Goal: Task Accomplishment & Management: Use online tool/utility

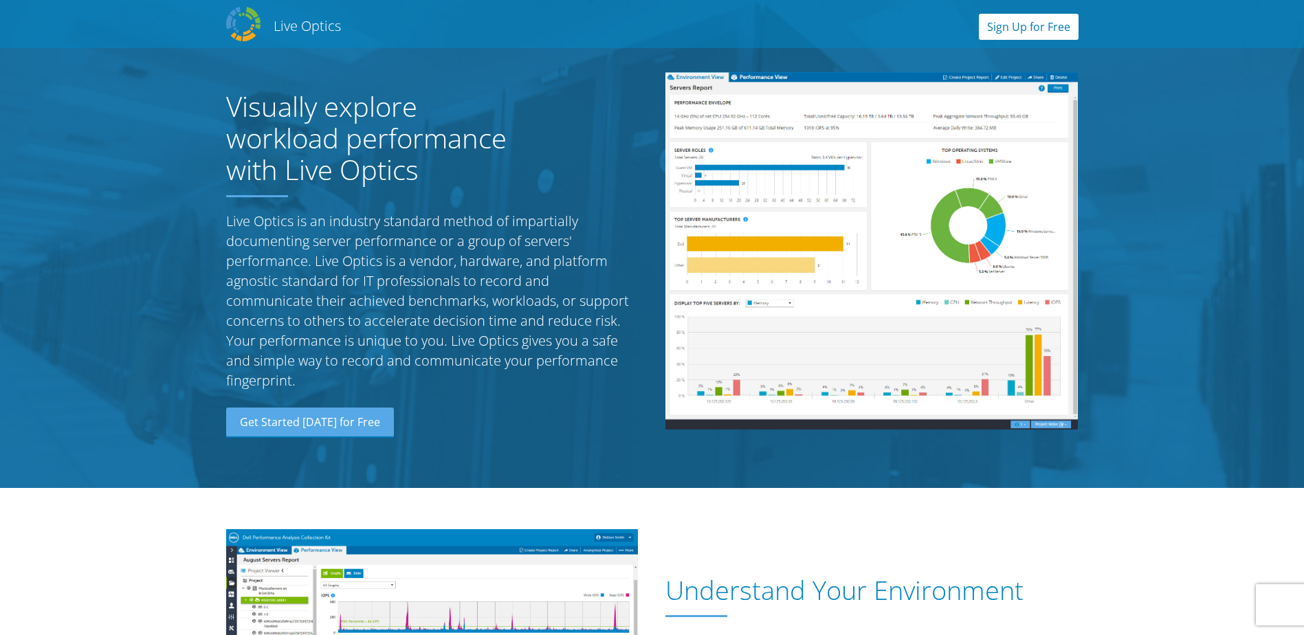
click at [1040, 30] on link "Sign Up for Free" at bounding box center [1029, 27] width 100 height 26
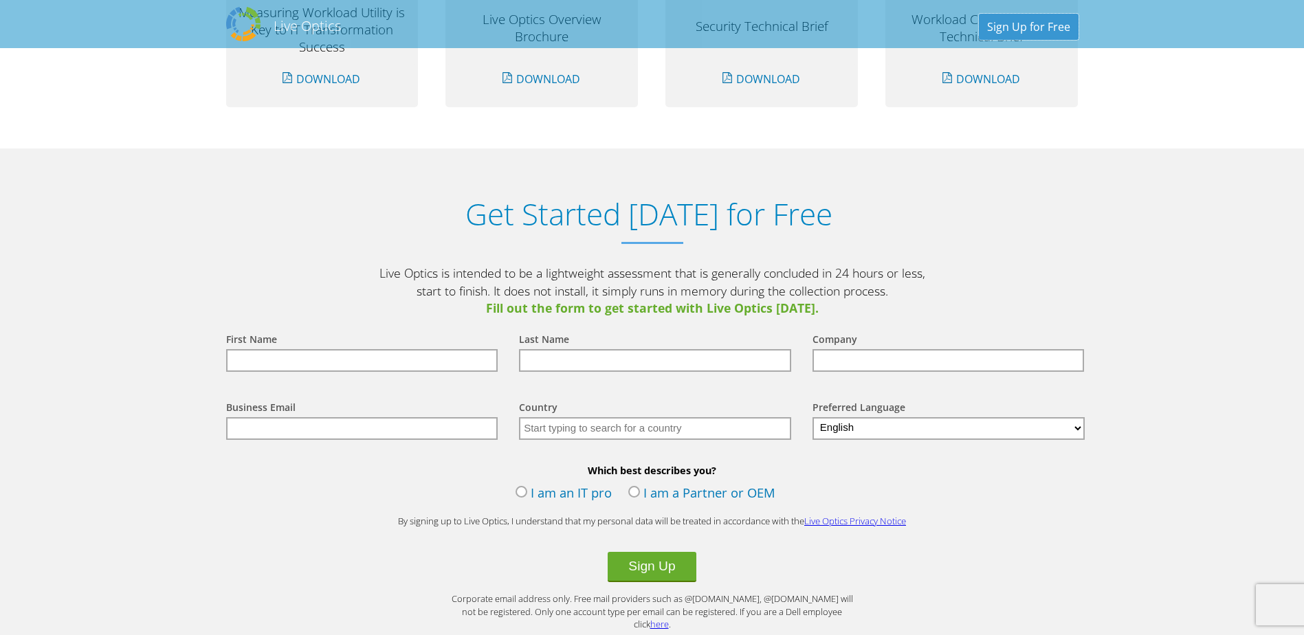
scroll to position [1434, 0]
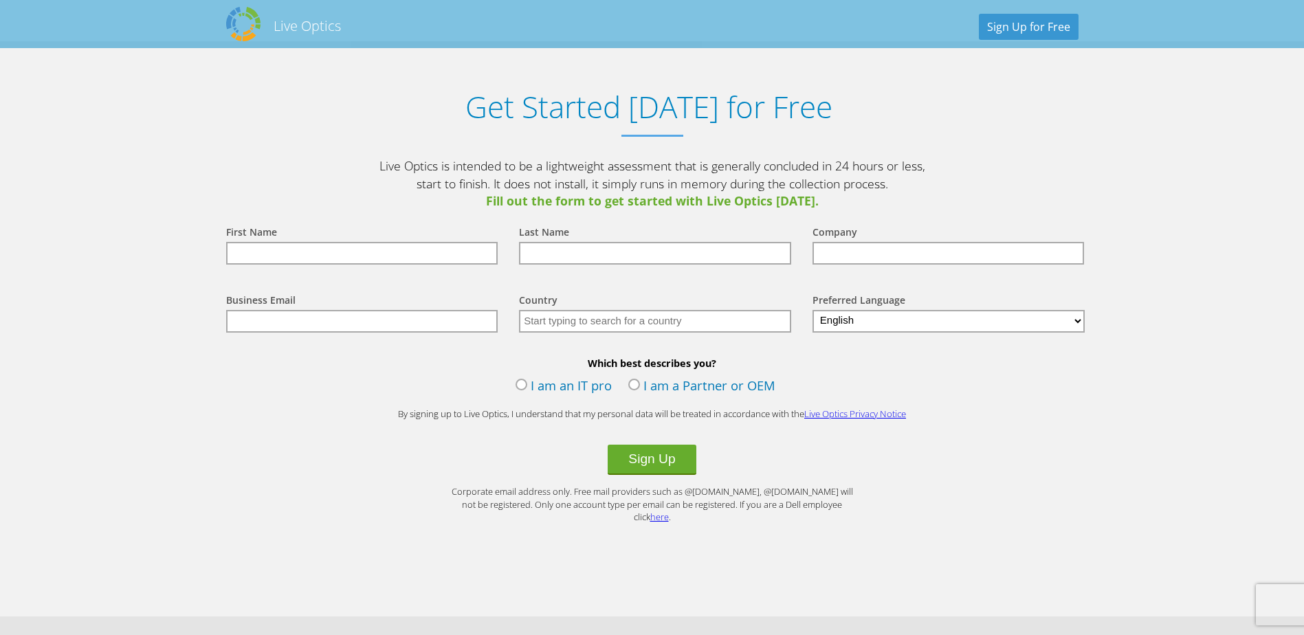
click at [367, 253] on input "text" at bounding box center [362, 253] width 272 height 23
type input "ฟ"
type input "adisorn"
click at [549, 258] on input "text" at bounding box center [655, 253] width 272 height 23
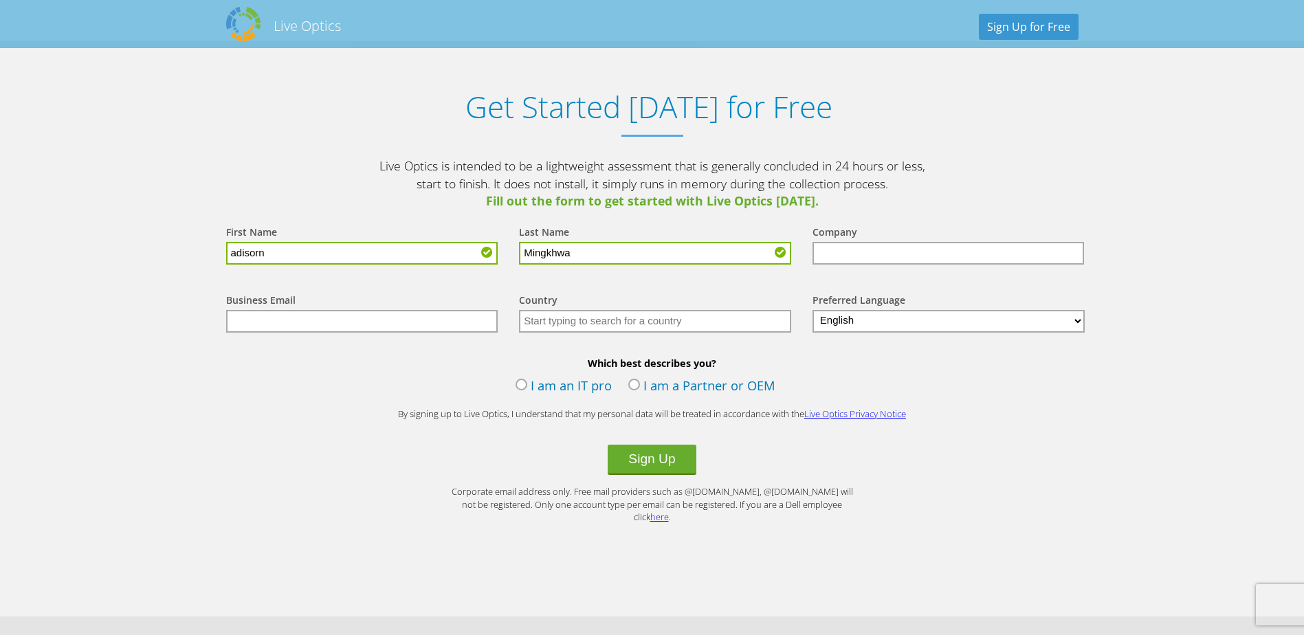
type input "Mingkhwan"
type input "AH"
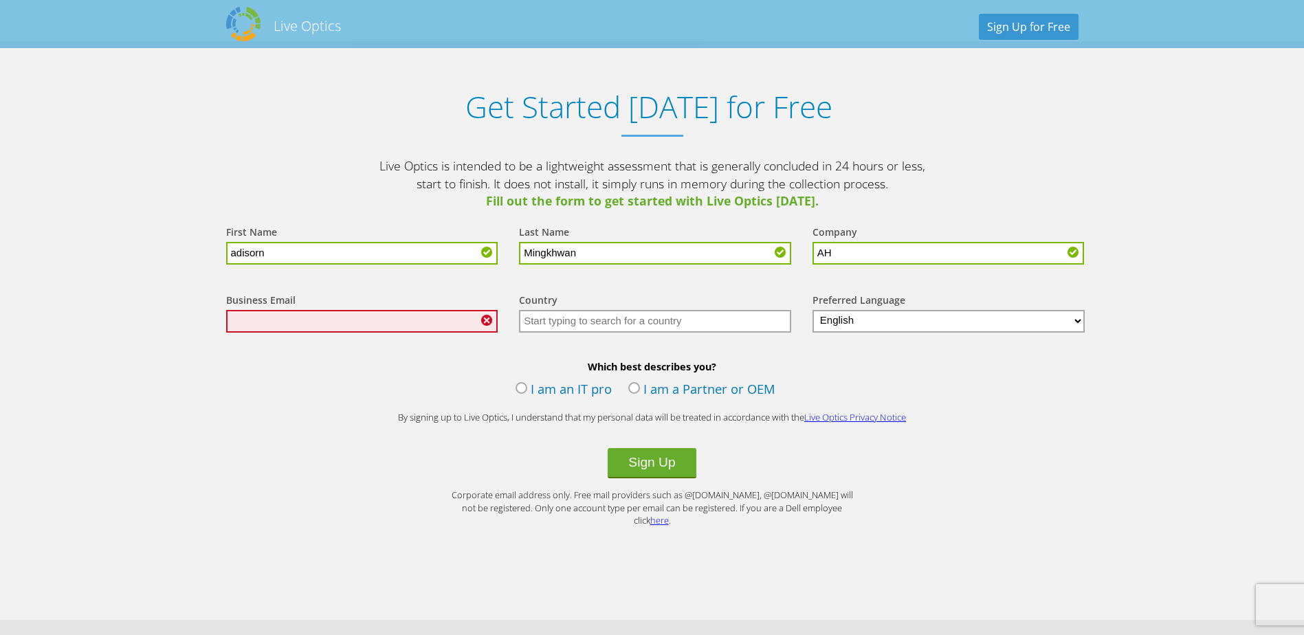
type input "Mingkhwan"
click at [415, 320] on input "text" at bounding box center [362, 321] width 272 height 23
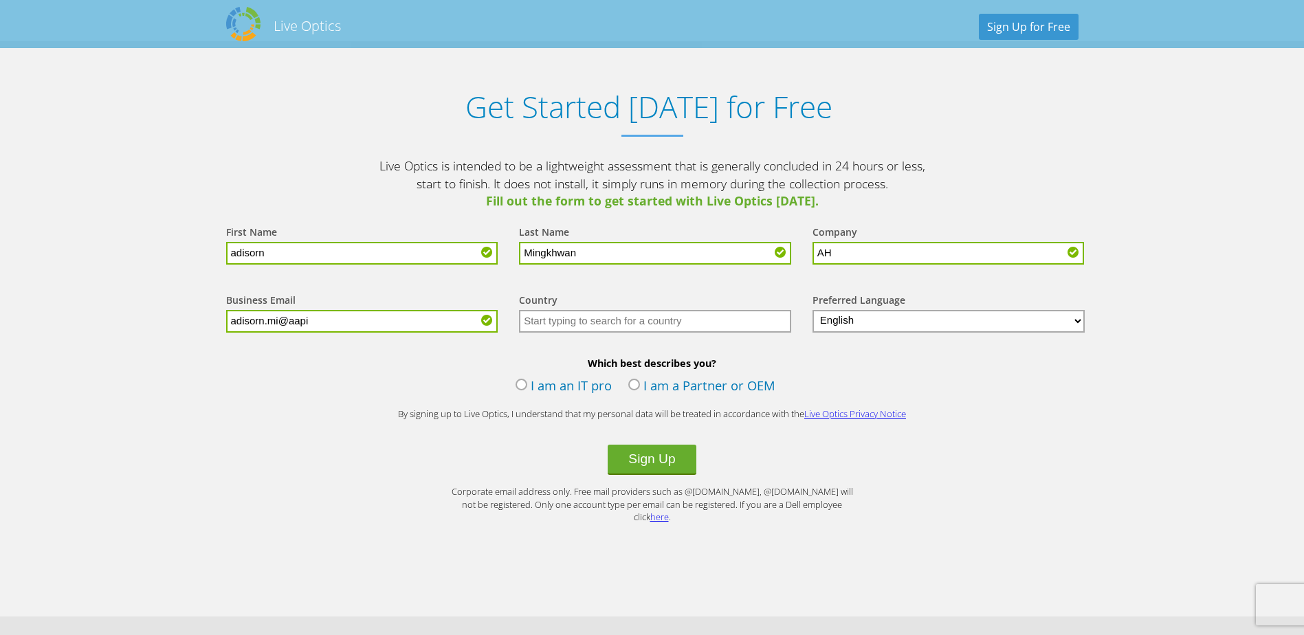
type input "[EMAIL_ADDRESS][DOMAIN_NAME]"
type input "Thailand"
click at [512, 384] on div "Which best describes you? I am an IT pro I am a Partner or OEM" at bounding box center [652, 379] width 880 height 44
click at [517, 384] on label "I am an IT pro" at bounding box center [564, 387] width 96 height 21
click at [0, 0] on input "I am an IT pro" at bounding box center [0, 0] width 0 height 0
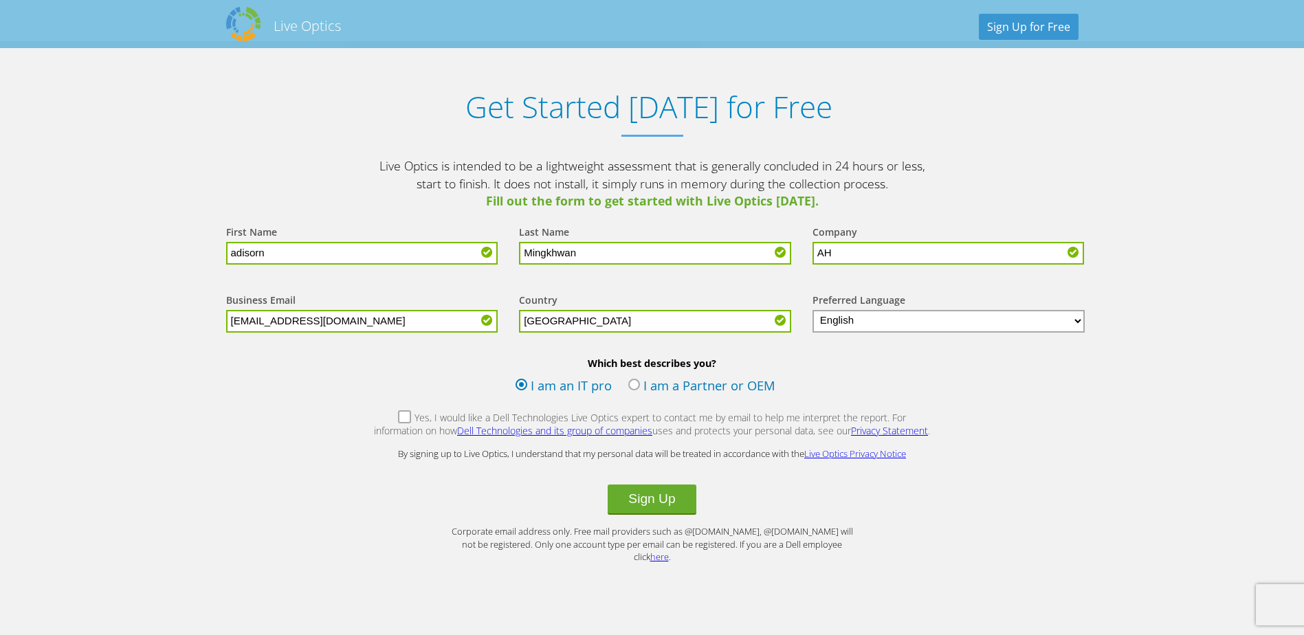
click at [383, 418] on label "Yes, I would like a Dell Technologies Live Optics expert to contact me by email…" at bounding box center [652, 426] width 558 height 30
click at [0, 0] on input "Yes, I would like a Dell Technologies Live Optics expert to contact me by email…" at bounding box center [0, 0] width 0 height 0
click at [666, 495] on button "Sign Up" at bounding box center [652, 500] width 88 height 30
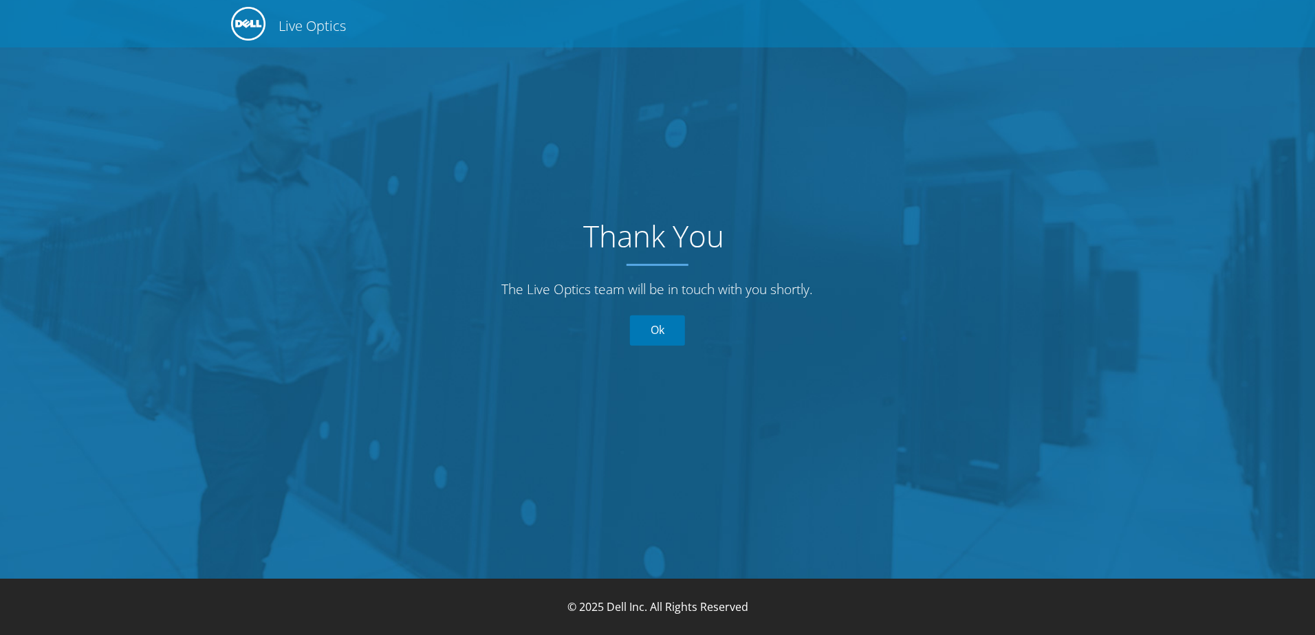
click at [659, 334] on link "Ok" at bounding box center [657, 331] width 55 height 30
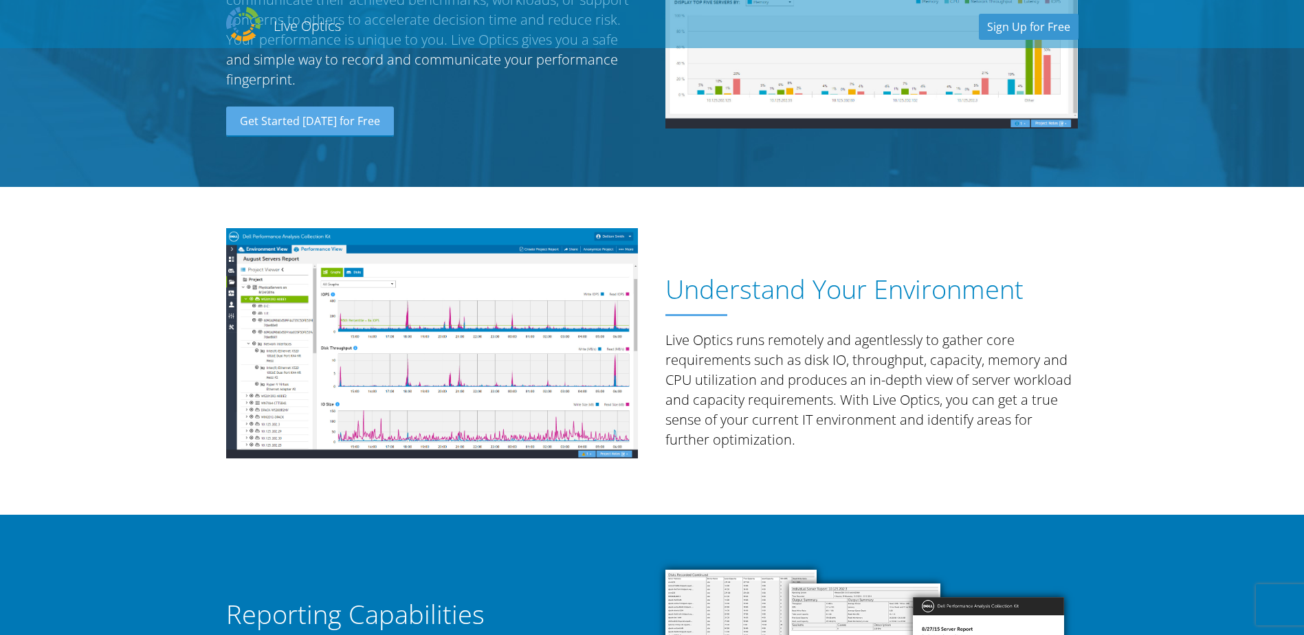
scroll to position [344, 0]
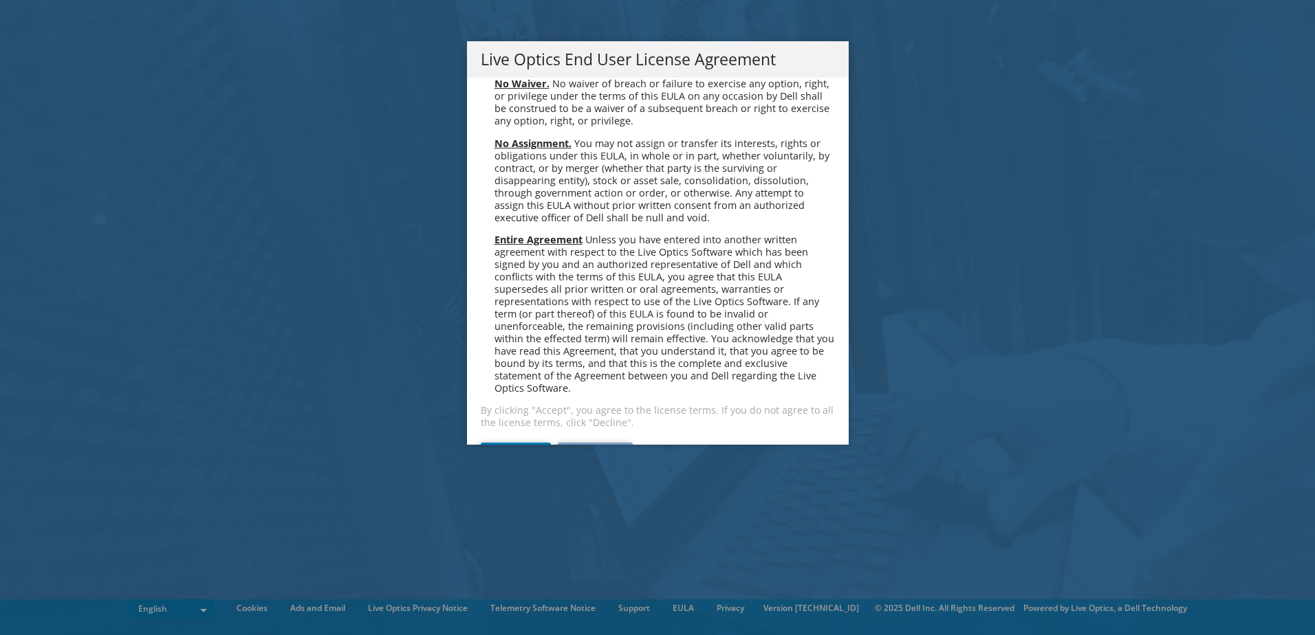
scroll to position [5200, 0]
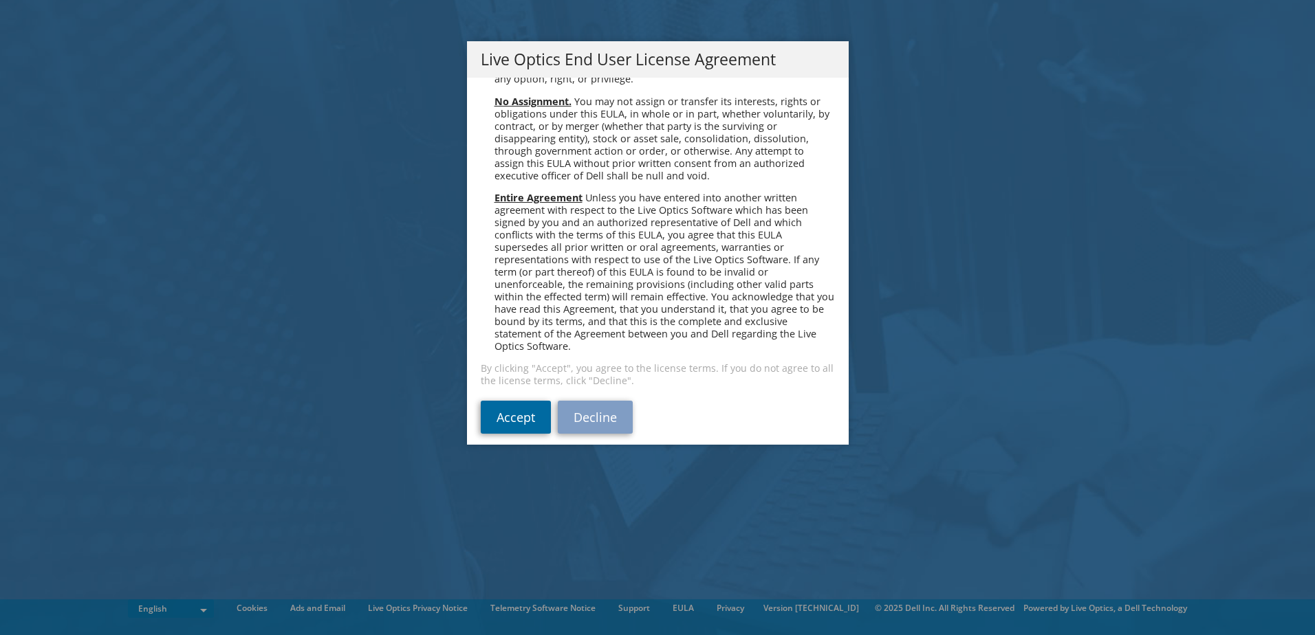
click at [492, 403] on link "Accept" at bounding box center [516, 417] width 70 height 33
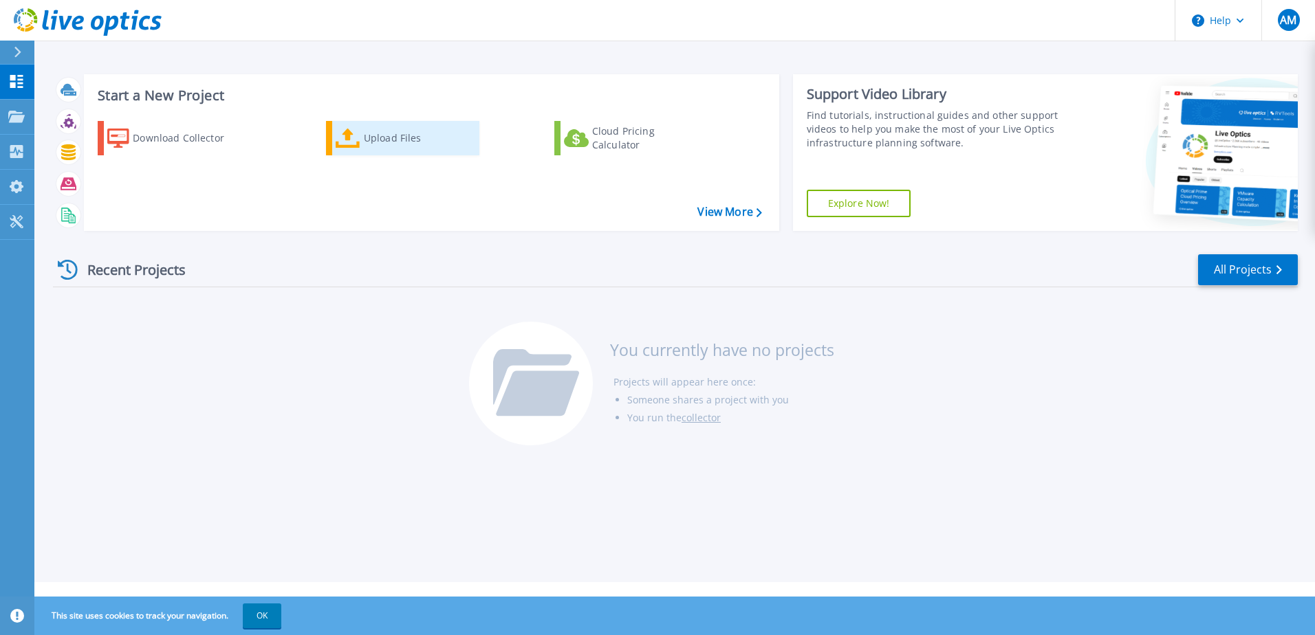
click at [413, 138] on div "Upload Files" at bounding box center [419, 138] width 110 height 28
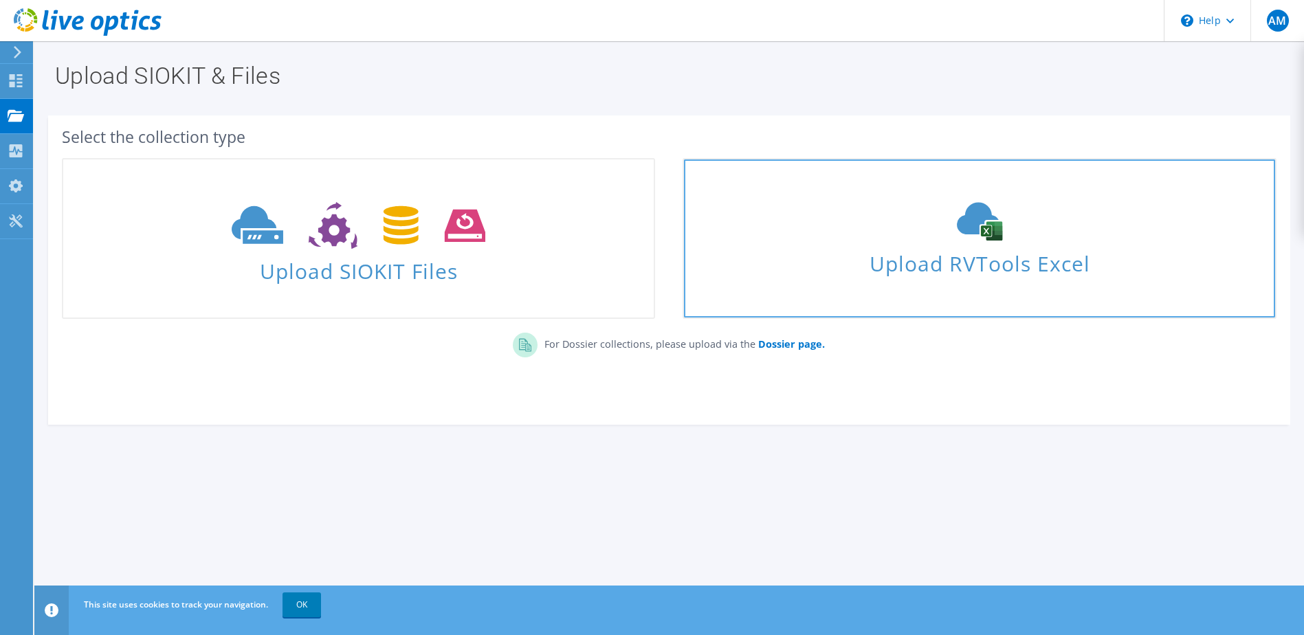
click at [947, 248] on span "Upload RVTools Excel" at bounding box center [979, 260] width 591 height 30
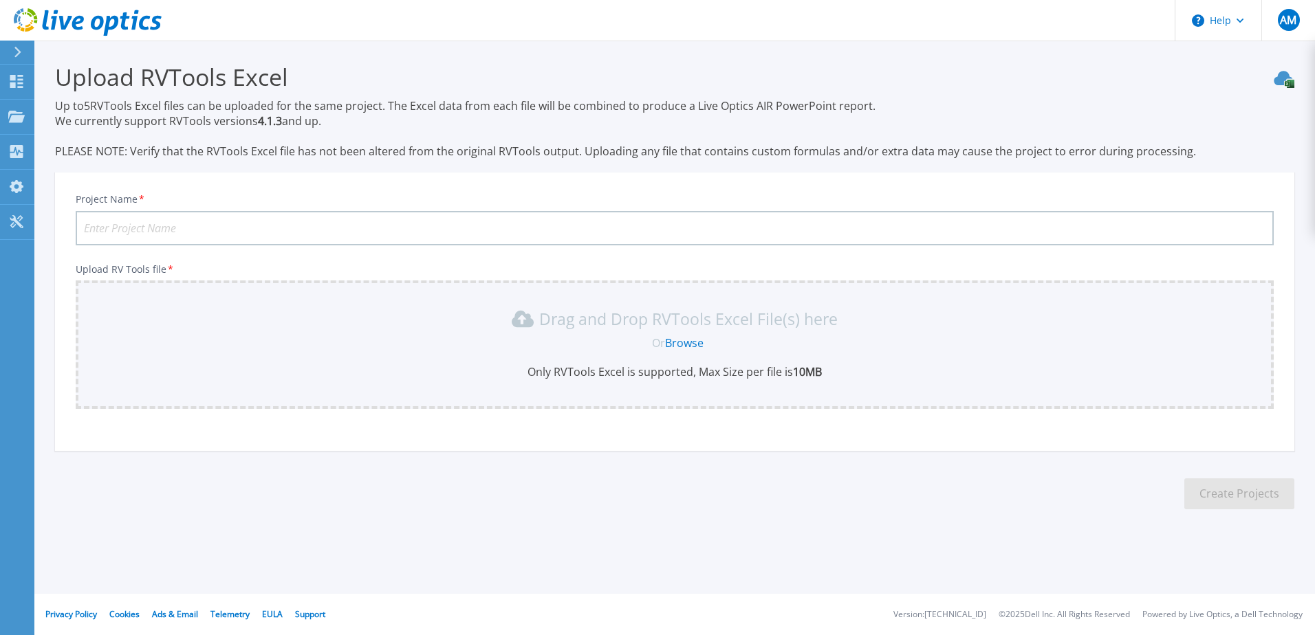
click at [176, 226] on input "Project Name *" at bounding box center [675, 228] width 1198 height 34
type input "Summarize"
click at [690, 338] on link "Browse" at bounding box center [684, 343] width 39 height 15
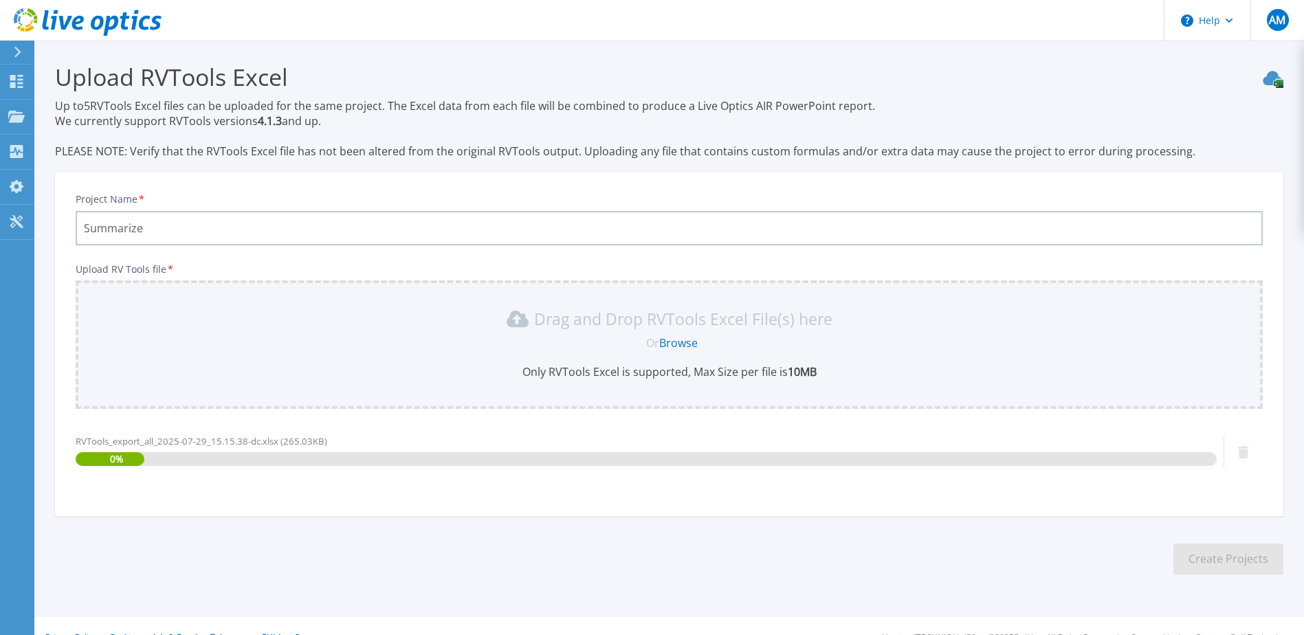
scroll to position [23, 0]
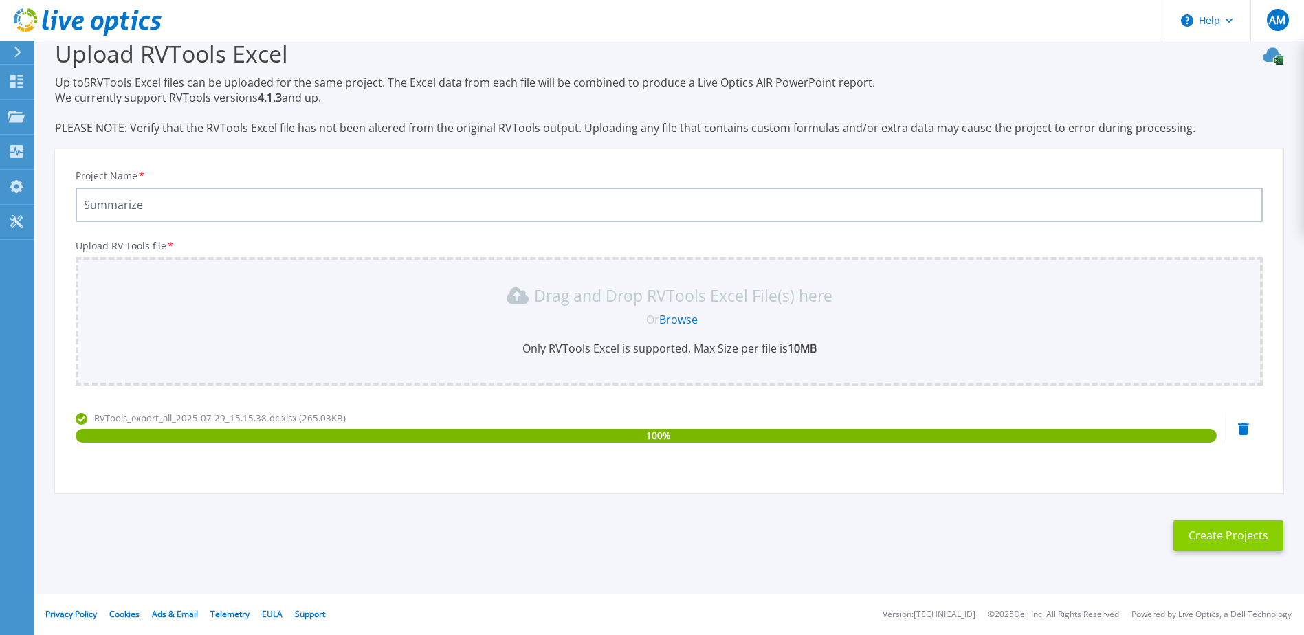
click at [1231, 536] on button "Create Projects" at bounding box center [1229, 536] width 110 height 31
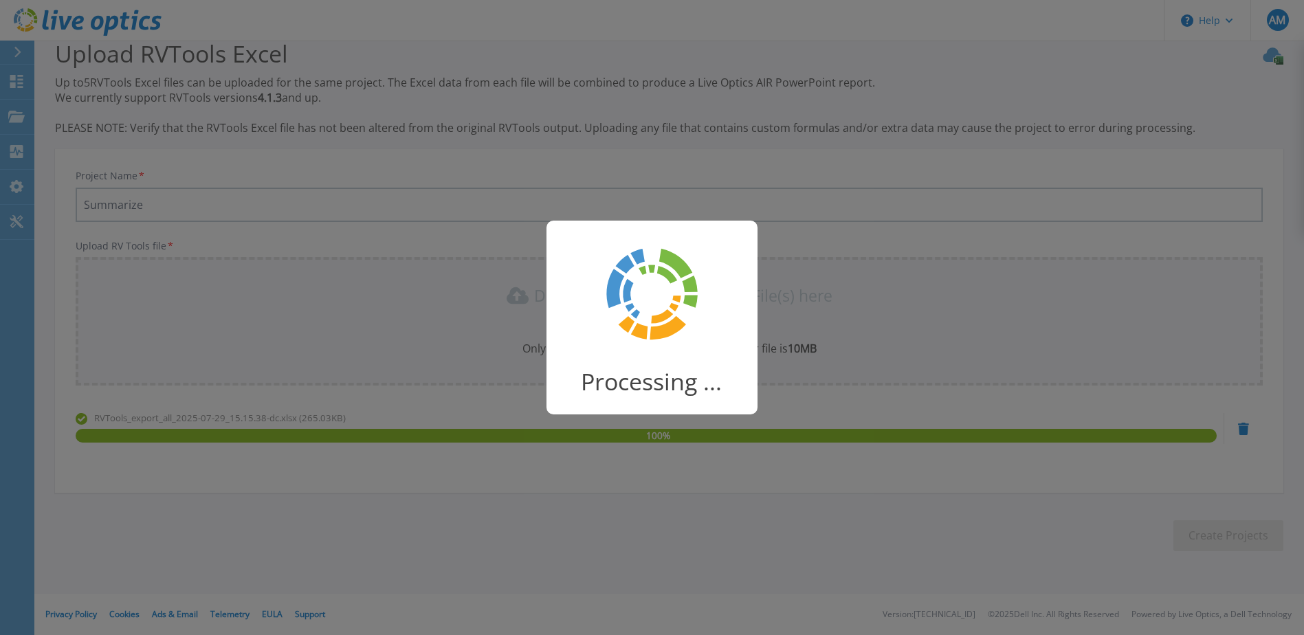
scroll to position [18, 0]
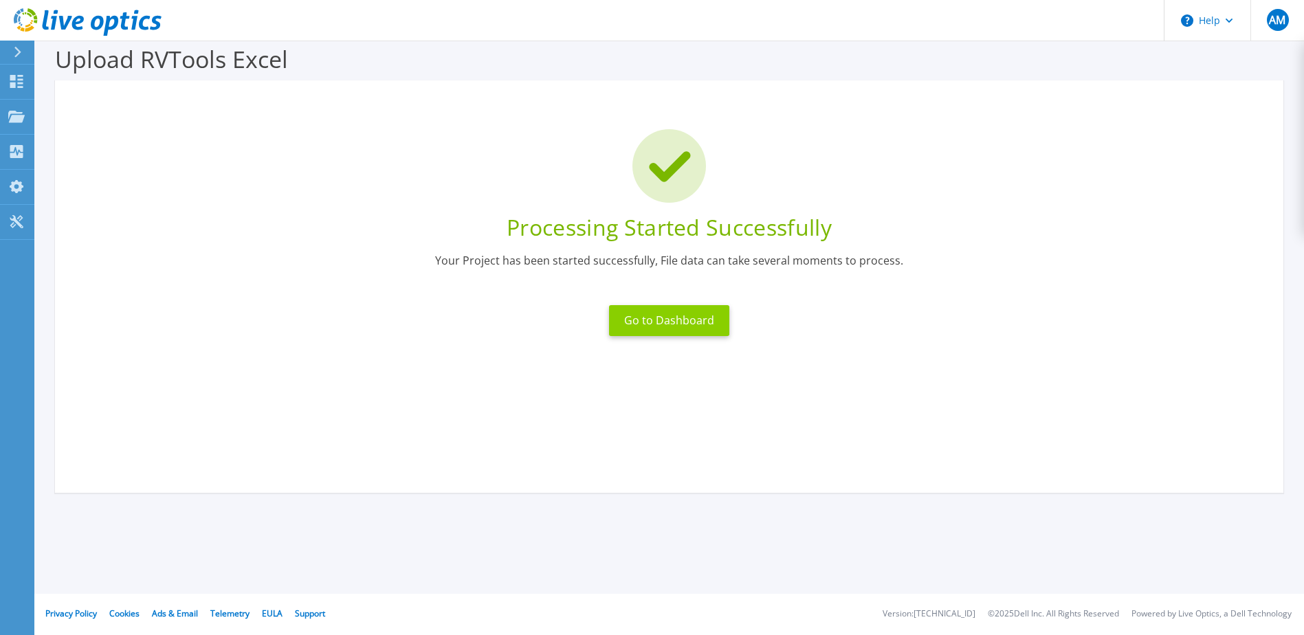
click at [667, 320] on button "Go to Dashboard" at bounding box center [669, 320] width 120 height 31
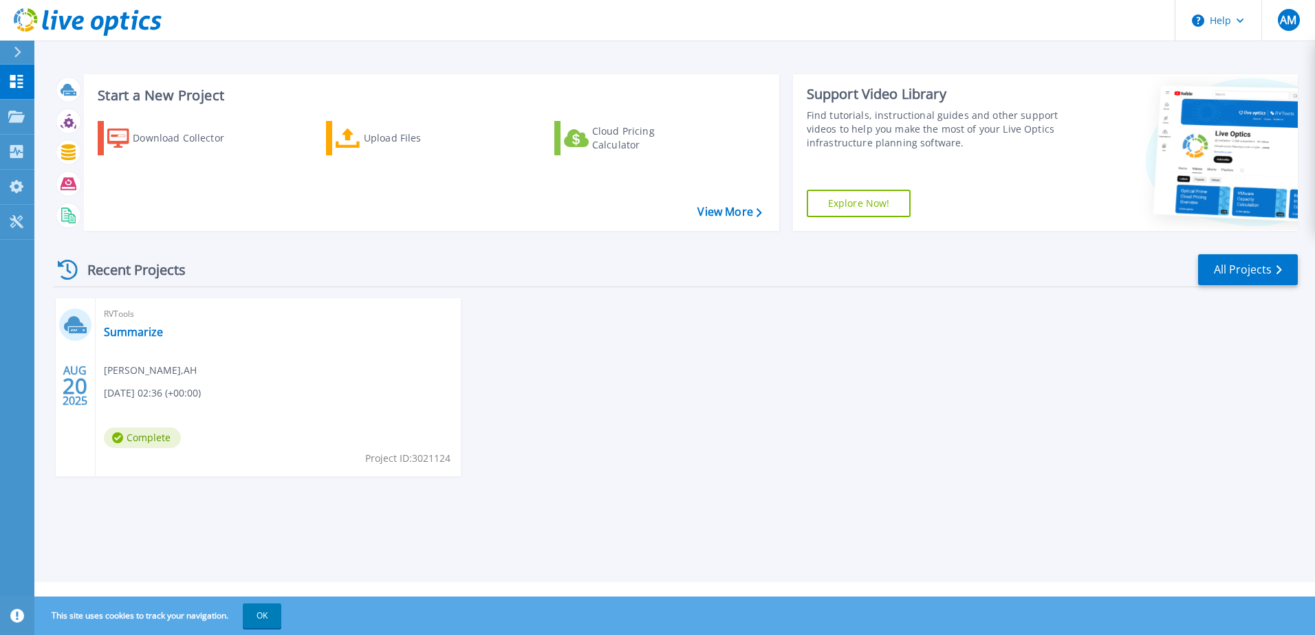
click at [197, 372] on span "[PERSON_NAME] , AH" at bounding box center [150, 370] width 93 height 15
click at [71, 386] on span "20" at bounding box center [75, 386] width 25 height 12
click at [271, 382] on div "RVTools Summarize [PERSON_NAME] , AH [DATE] 02:36 (+00:00) Complete Project ID:…" at bounding box center [278, 387] width 365 height 178
click at [271, 382] on div "RVTools Summarize Adisorn Mingkhwan , AH 08/20/2025, 02:36 (+00:00) Complete Pr…" at bounding box center [278, 387] width 365 height 178
click at [134, 327] on link "Summarize" at bounding box center [133, 332] width 59 height 14
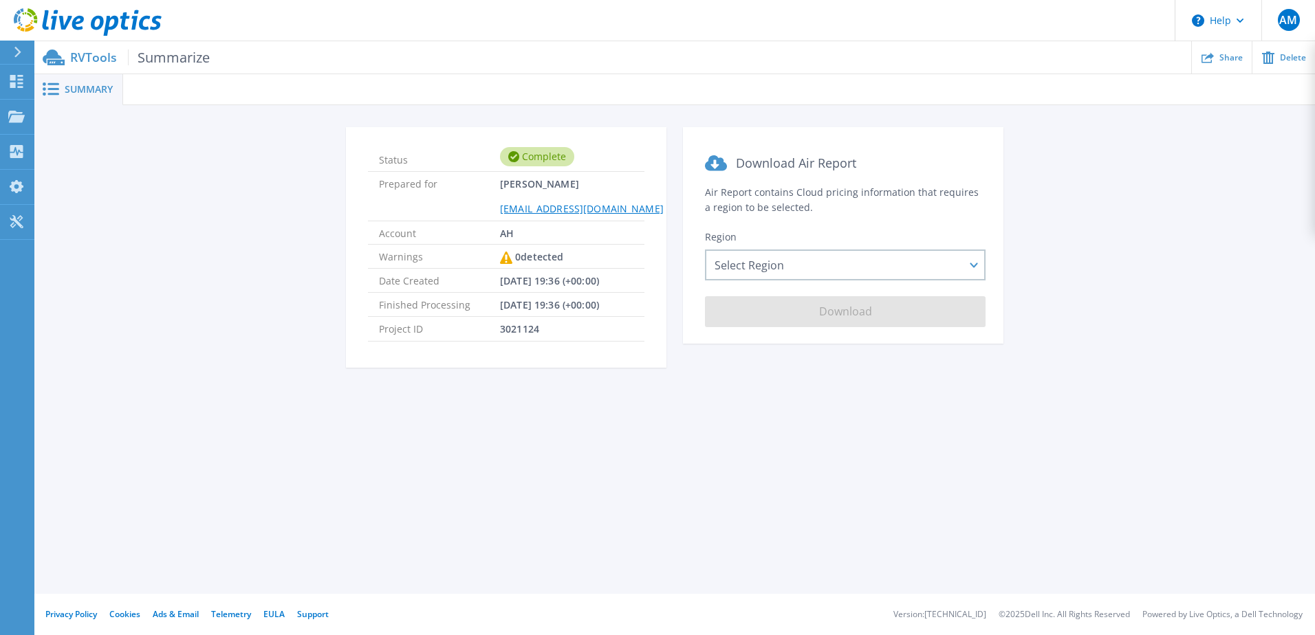
click at [98, 96] on div "Summary" at bounding box center [78, 89] width 89 height 31
click at [162, 59] on span "Summarize" at bounding box center [169, 58] width 82 height 16
click at [95, 89] on span "Summary" at bounding box center [89, 90] width 48 height 10
click at [8, 84] on icon at bounding box center [16, 81] width 17 height 13
click at [822, 267] on div "Select Region [GEOGRAPHIC_DATA] ([GEOGRAPHIC_DATA]) [GEOGRAPHIC_DATA] ([GEOGRAP…" at bounding box center [845, 265] width 281 height 31
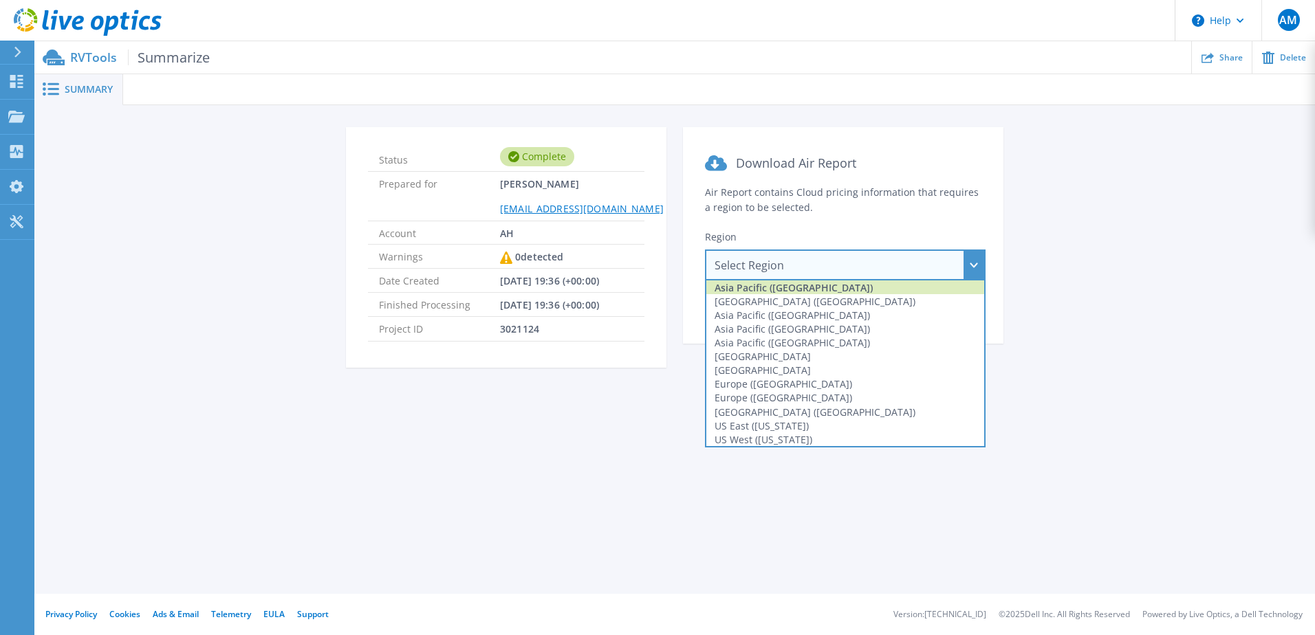
click at [857, 290] on div "Asia Pacific ([GEOGRAPHIC_DATA])" at bounding box center [845, 288] width 278 height 14
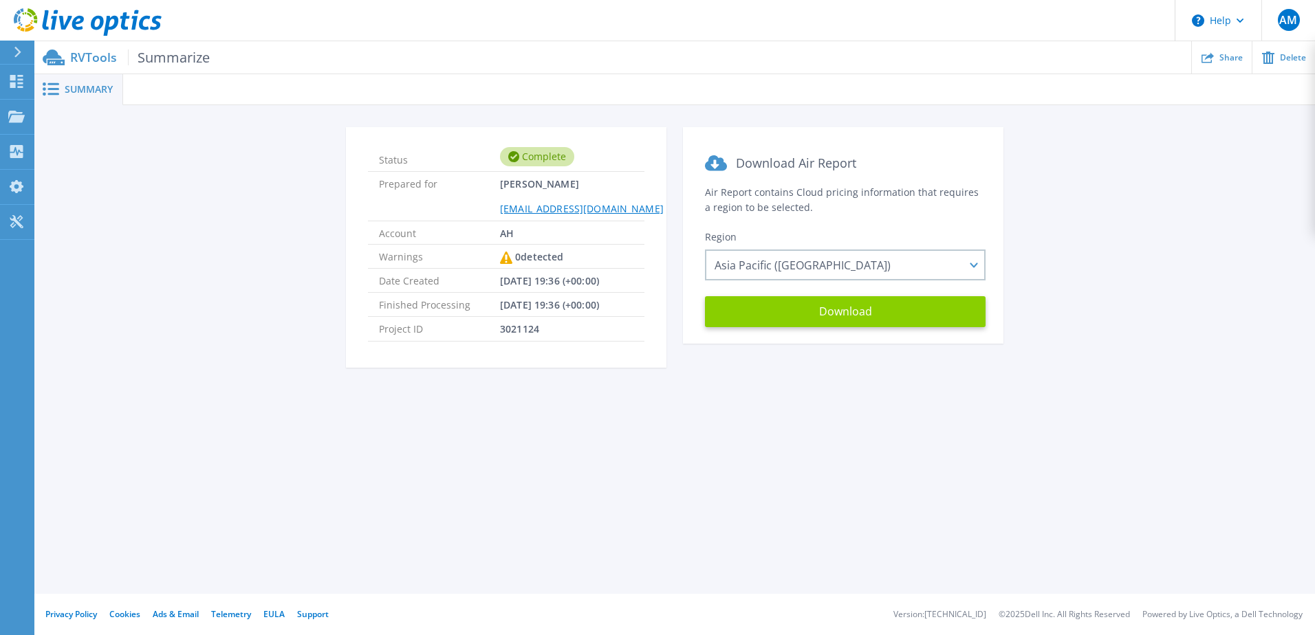
click at [871, 314] on button "Download" at bounding box center [845, 311] width 281 height 31
